Goal: Information Seeking & Learning: Learn about a topic

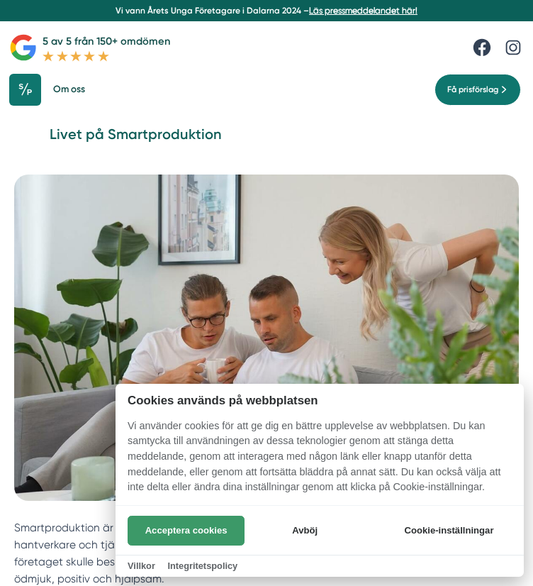
drag, startPoint x: 195, startPoint y: 530, endPoint x: 196, endPoint y: 523, distance: 7.9
click at [196, 525] on button "Acceptera cookies" at bounding box center [186, 531] width 117 height 30
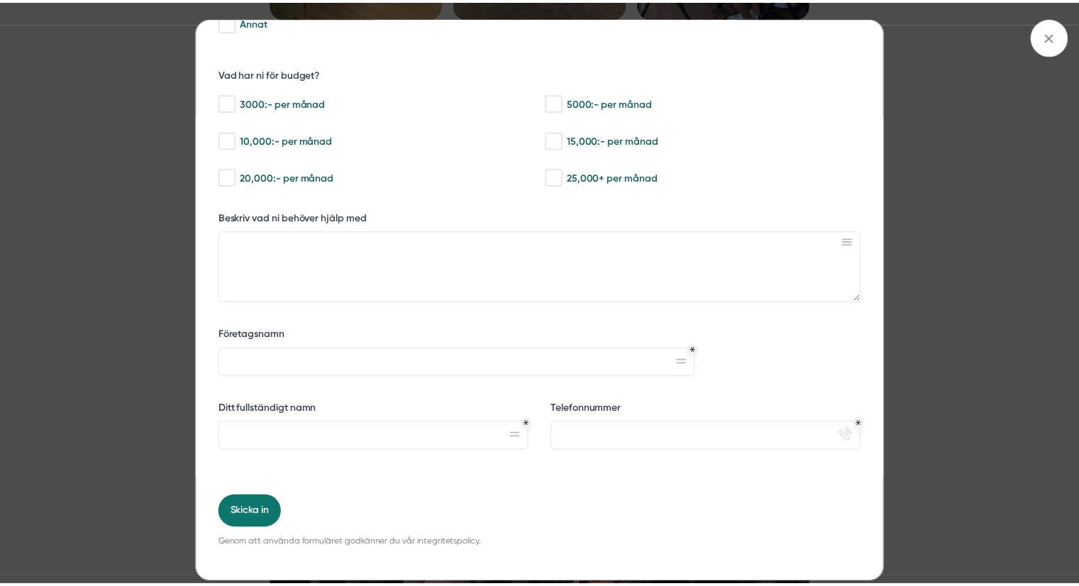
scroll to position [2553, 0]
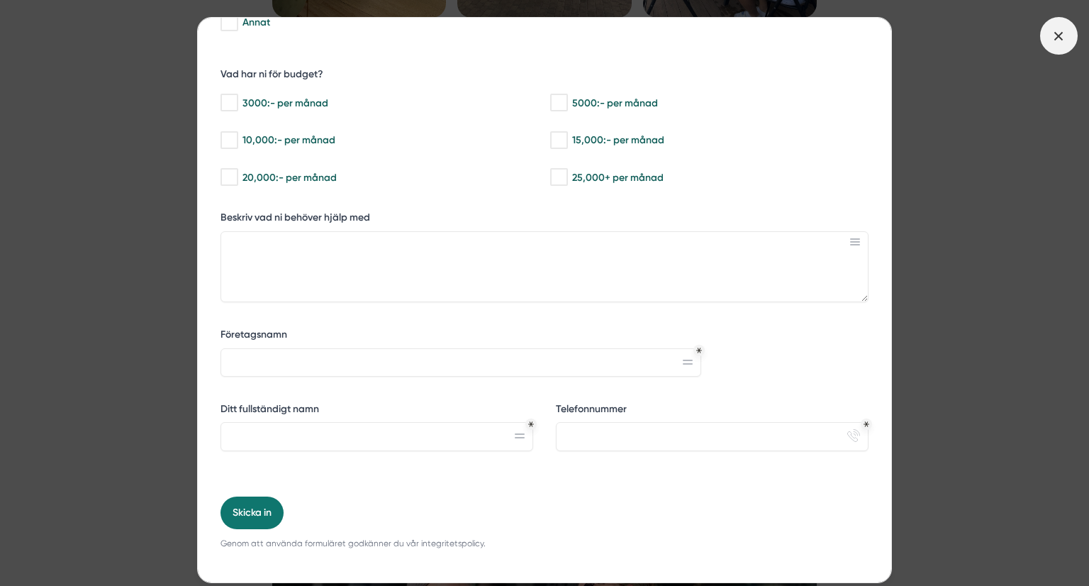
click at [533, 41] on icon at bounding box center [1059, 36] width 16 height 16
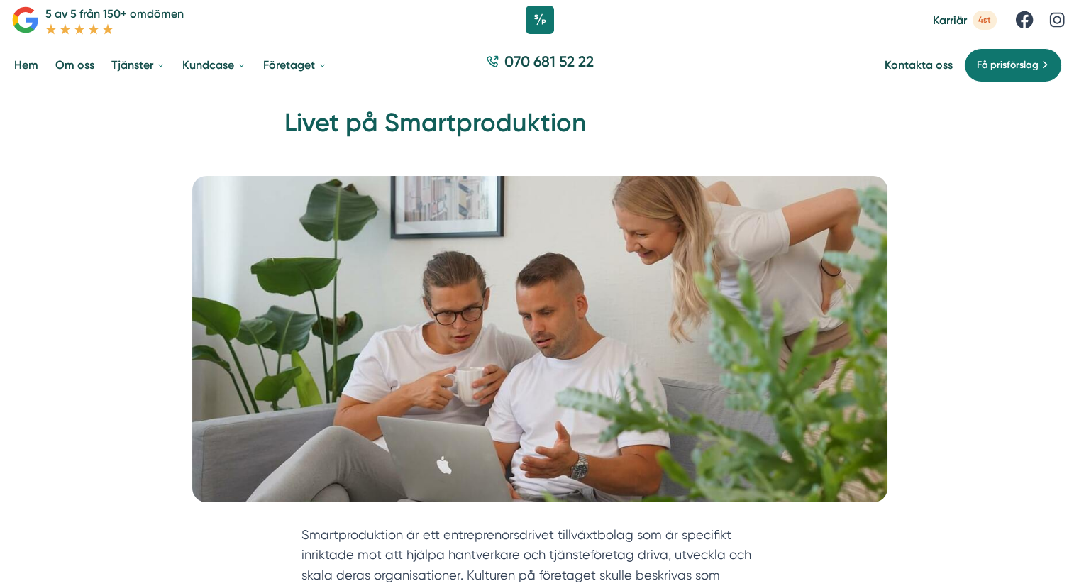
scroll to position [0, 0]
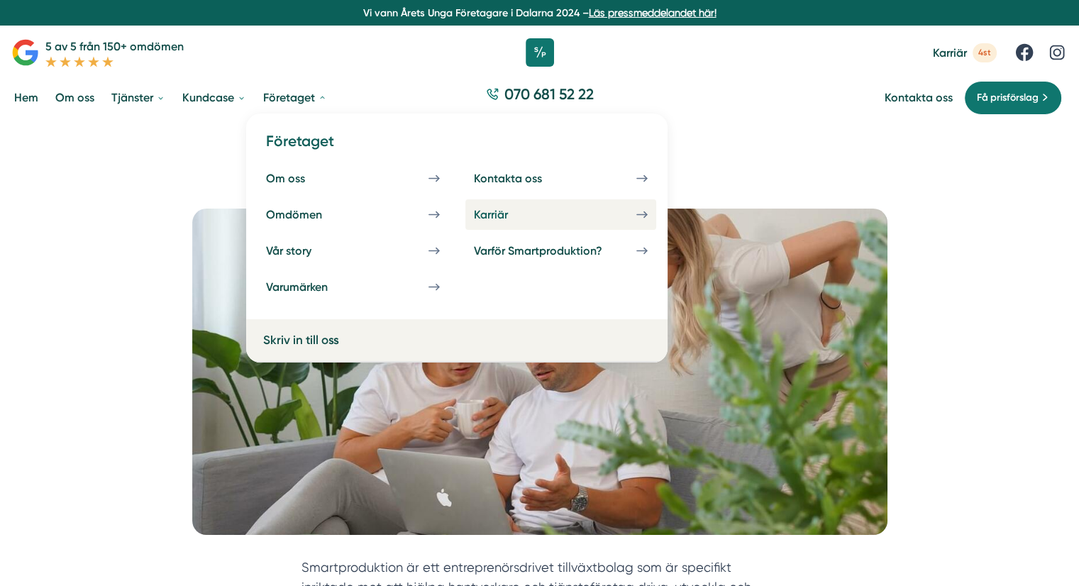
click at [533, 214] on div "Karriär" at bounding box center [508, 214] width 68 height 13
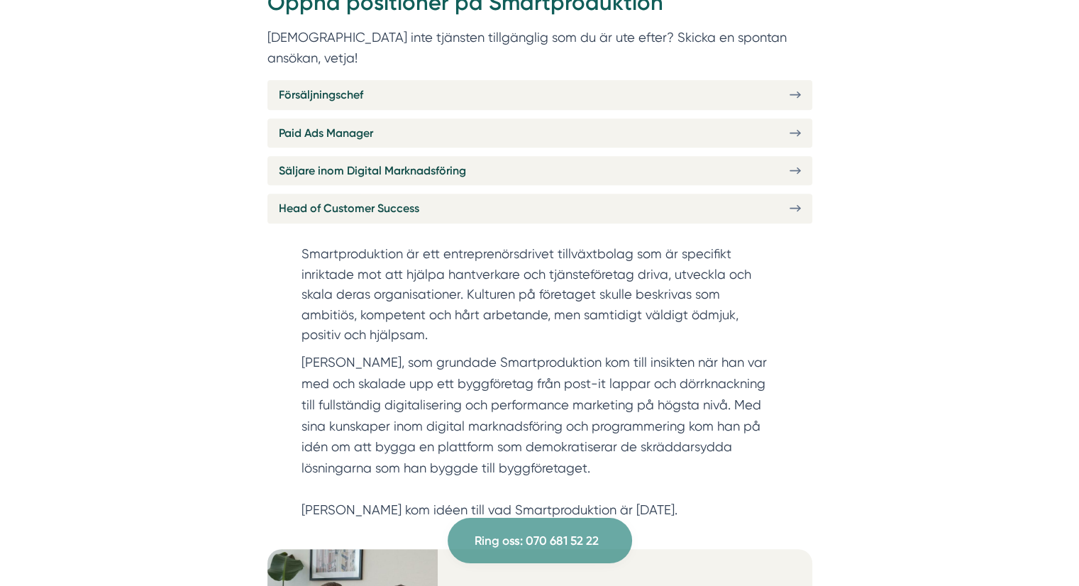
scroll to position [567, 0]
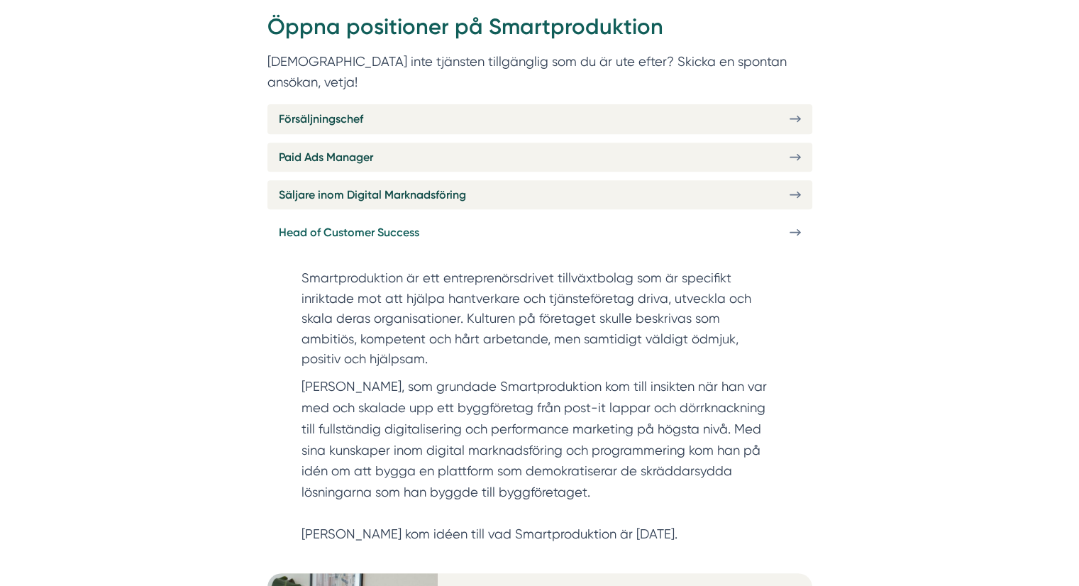
click at [795, 226] on icon at bounding box center [794, 232] width 11 height 12
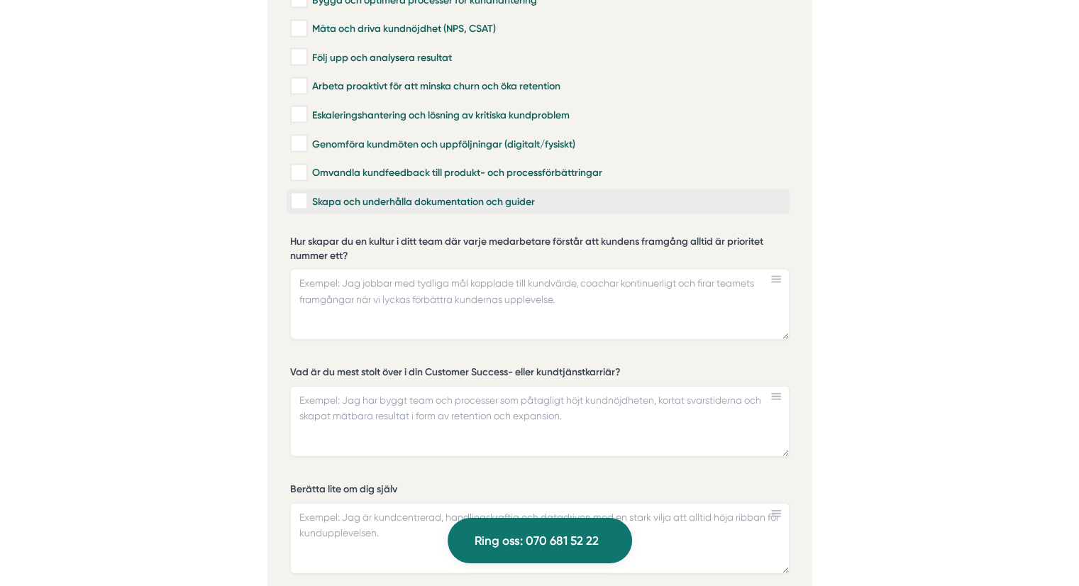
scroll to position [3191, 0]
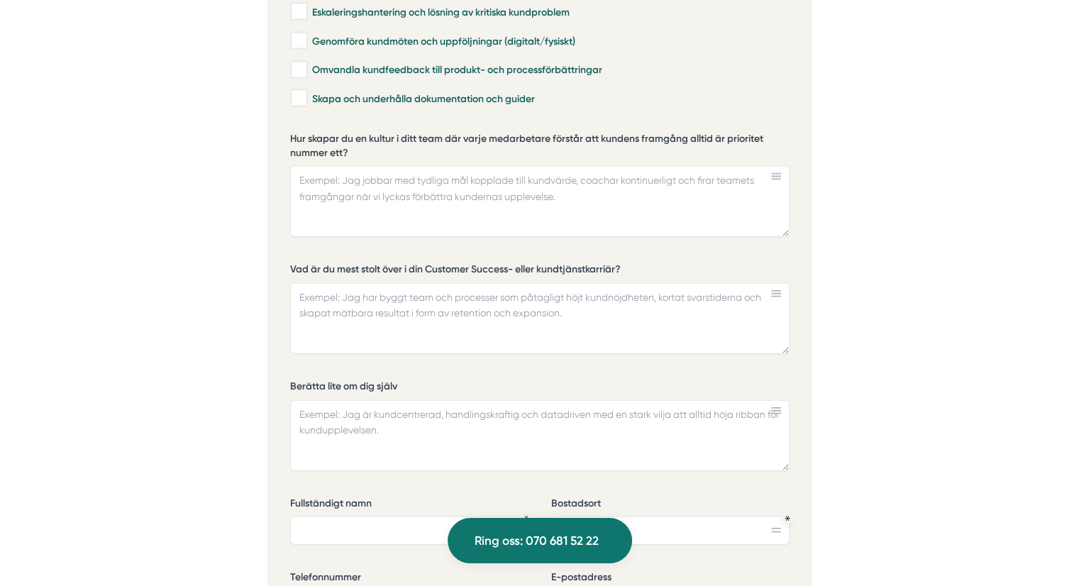
drag, startPoint x: 783, startPoint y: 214, endPoint x: 786, endPoint y: 204, distance: 10.3
click at [786, 204] on textarea "Hur skapar du en kultur i ditt team där varje medarbetare förstår att kundens f…" at bounding box center [539, 201] width 499 height 71
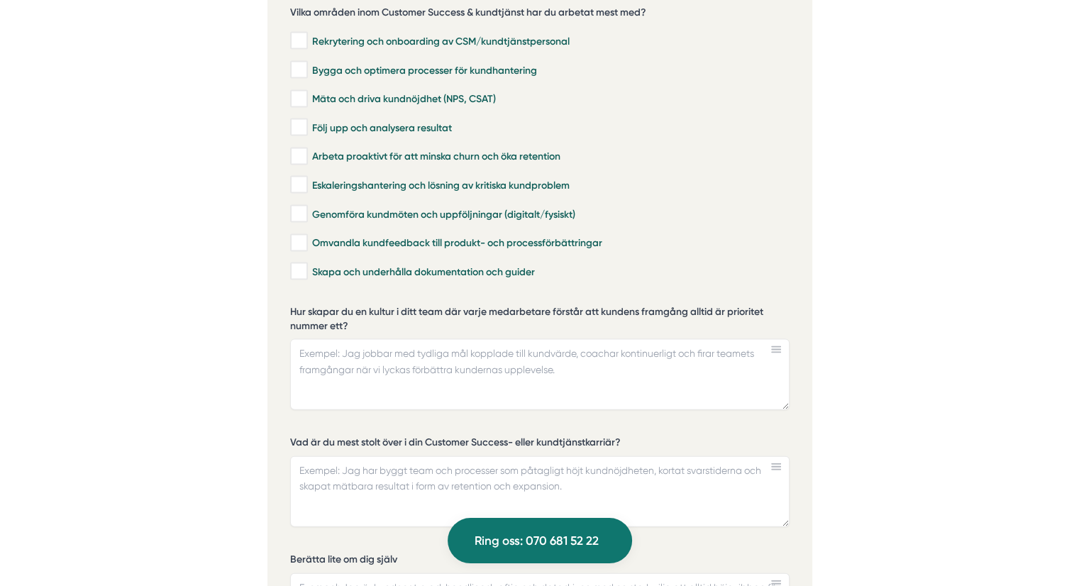
scroll to position [2978, 0]
